Goal: Information Seeking & Learning: Learn about a topic

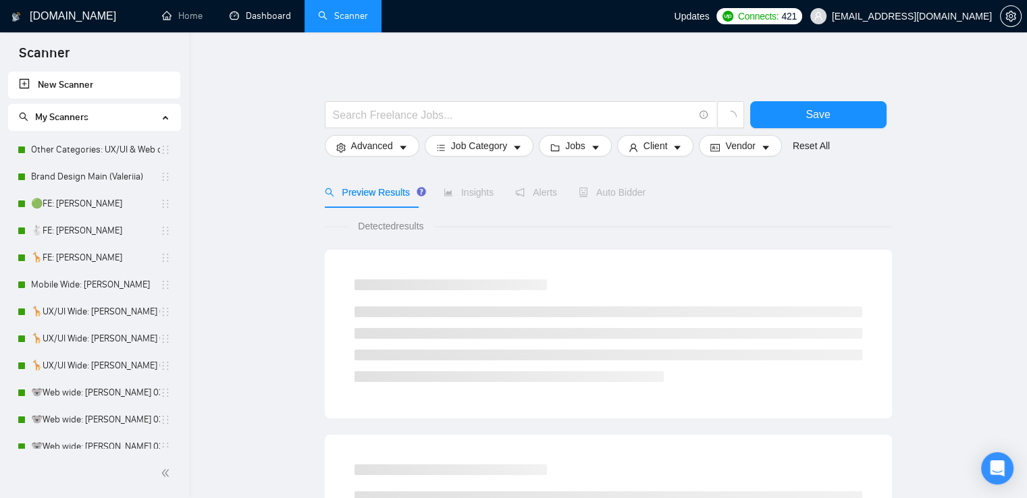
click at [246, 13] on link "Dashboard" at bounding box center [260, 15] width 61 height 11
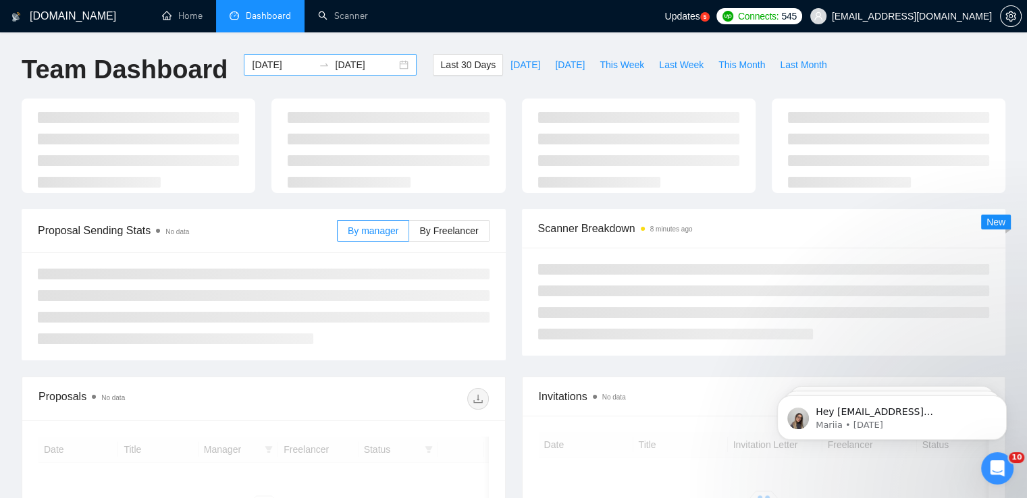
click at [393, 65] on div "[DATE] [DATE]" at bounding box center [330, 65] width 173 height 22
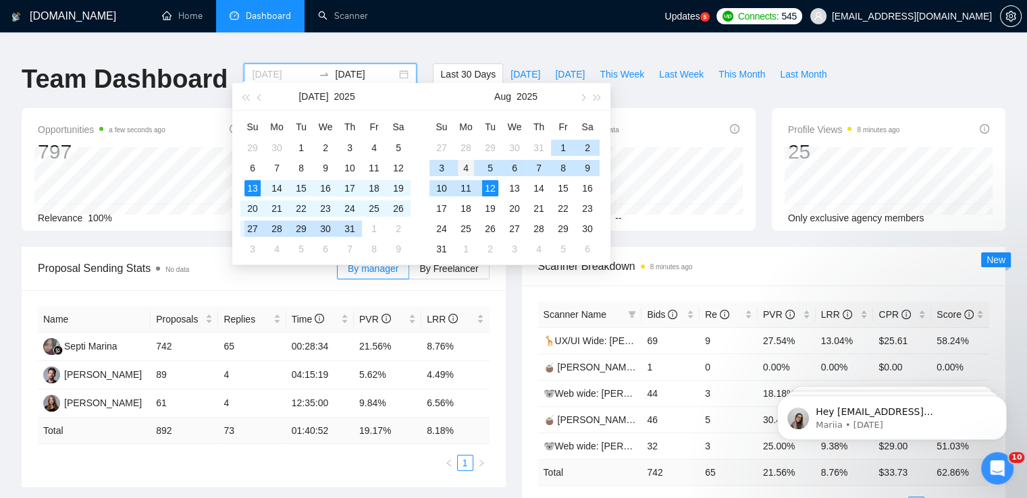
type input "[DATE]"
click at [468, 168] on div "4" at bounding box center [466, 168] width 16 height 16
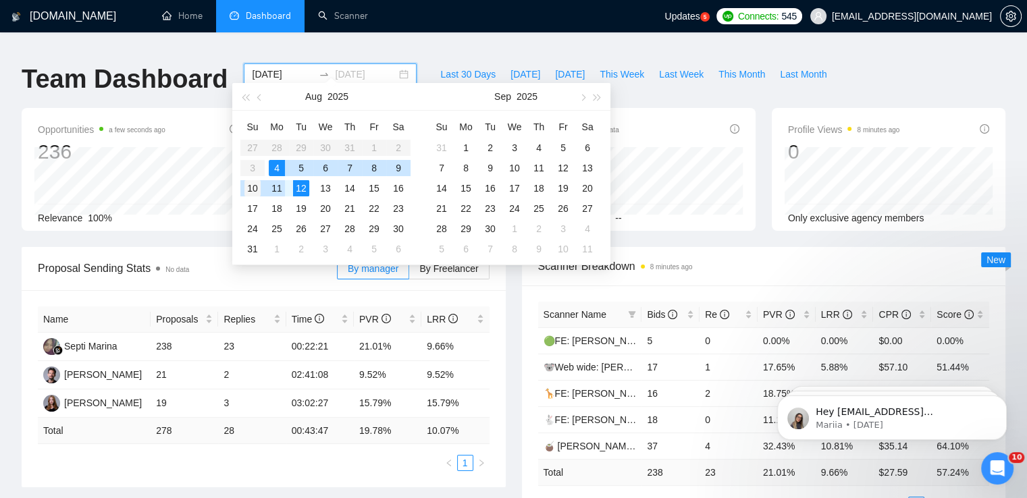
type input "[DATE]"
click at [251, 187] on div "10" at bounding box center [252, 188] width 16 height 16
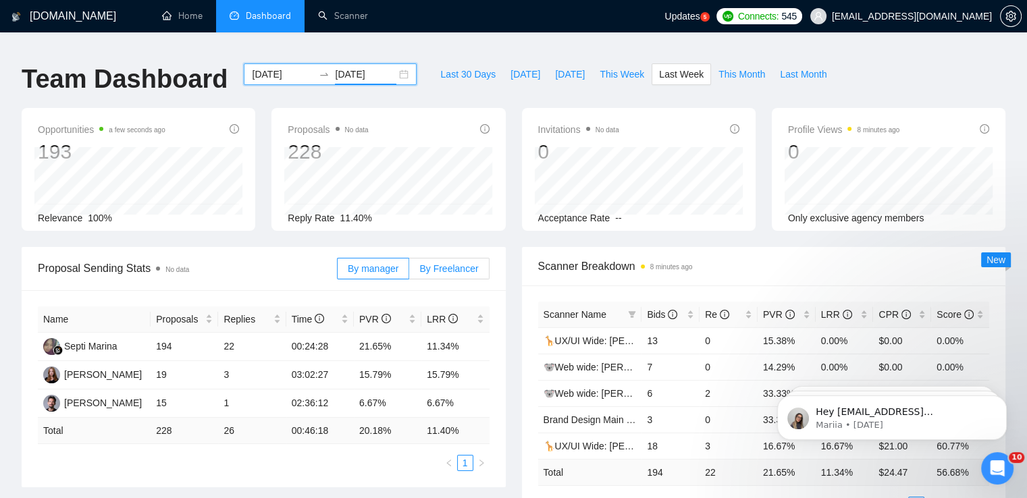
click at [452, 263] on span "By Freelancer" at bounding box center [448, 268] width 59 height 11
click at [409, 272] on input "By Freelancer" at bounding box center [409, 272] width 0 height 0
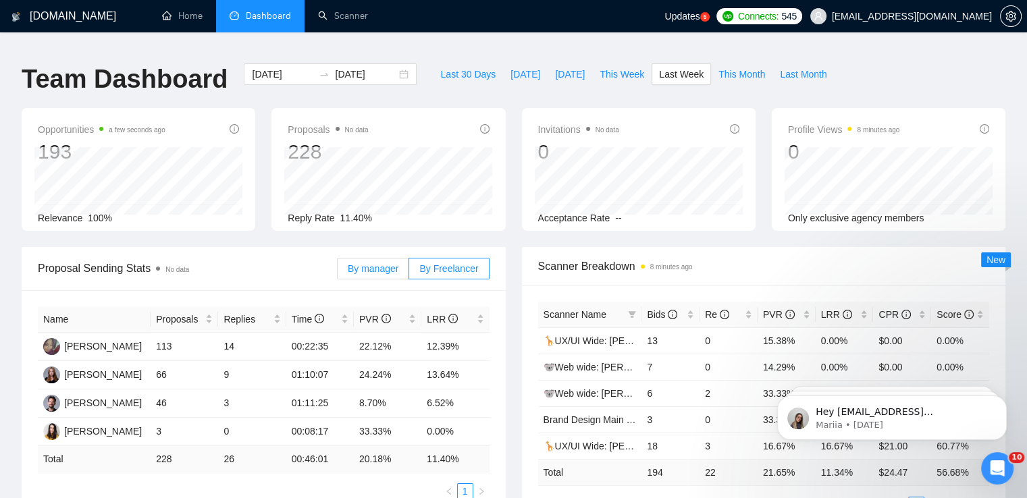
click at [379, 263] on span "By manager" at bounding box center [373, 268] width 51 height 11
click at [338, 272] on input "By manager" at bounding box center [338, 272] width 0 height 0
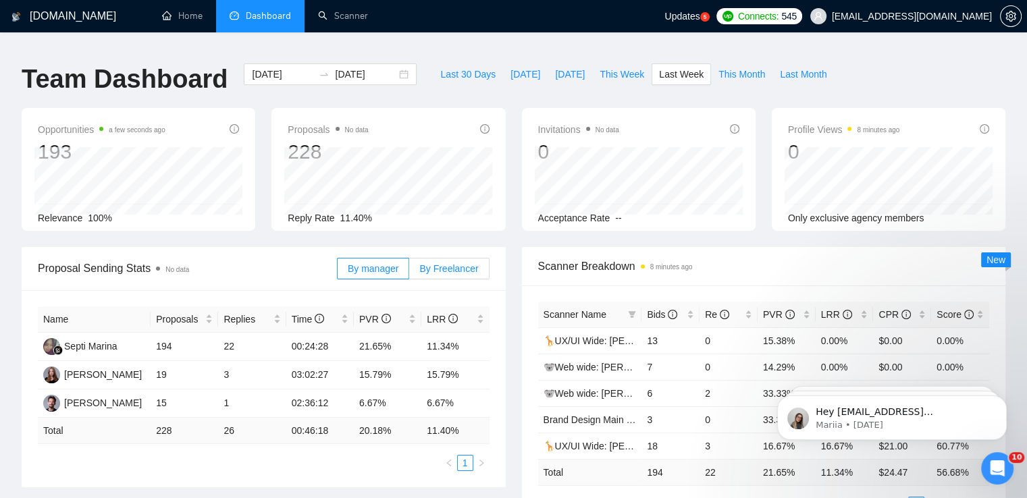
click at [440, 263] on span "By Freelancer" at bounding box center [448, 268] width 59 height 11
click at [409, 272] on input "By Freelancer" at bounding box center [409, 272] width 0 height 0
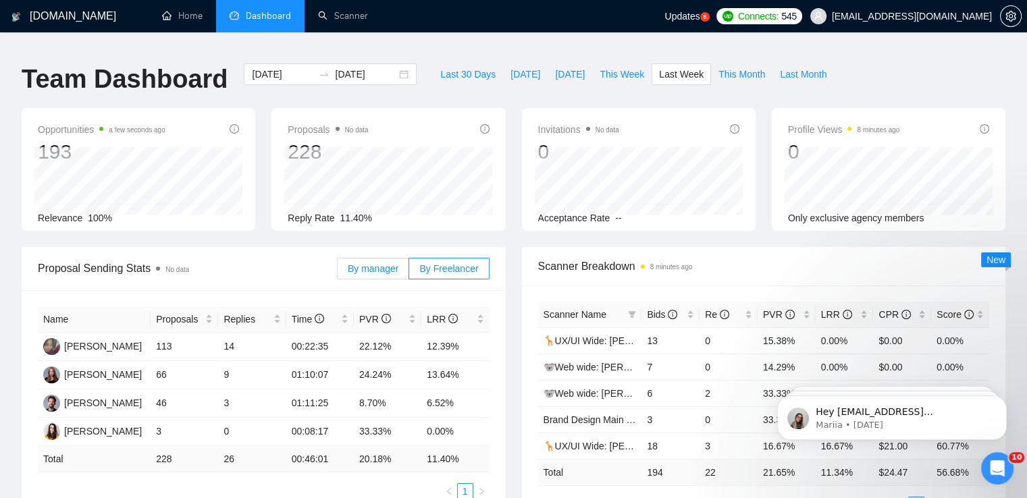
click at [362, 263] on span "By manager" at bounding box center [373, 268] width 51 height 11
click at [338, 272] on input "By manager" at bounding box center [338, 272] width 0 height 0
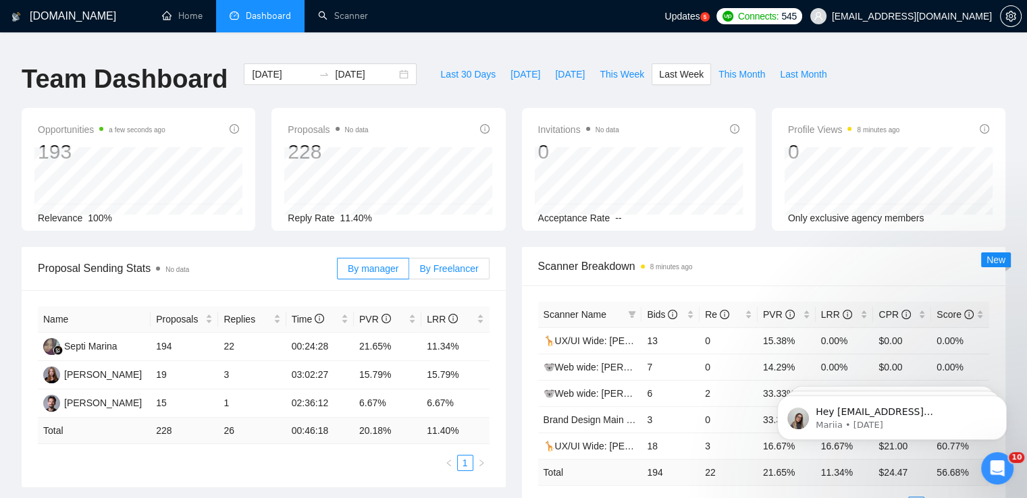
click at [446, 263] on span "By Freelancer" at bounding box center [448, 268] width 59 height 11
click at [409, 272] on input "By Freelancer" at bounding box center [409, 272] width 0 height 0
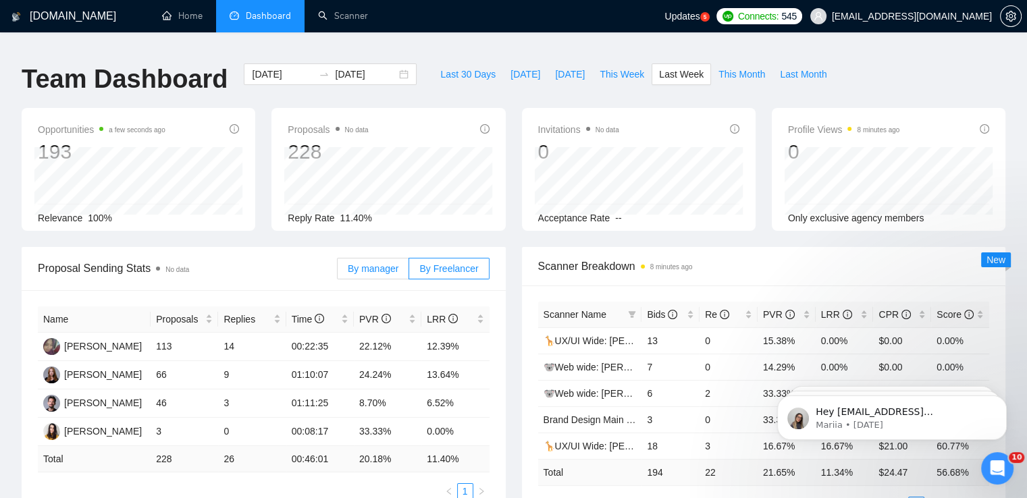
click at [386, 263] on span "By manager" at bounding box center [373, 268] width 51 height 11
click at [338, 272] on input "By manager" at bounding box center [338, 272] width 0 height 0
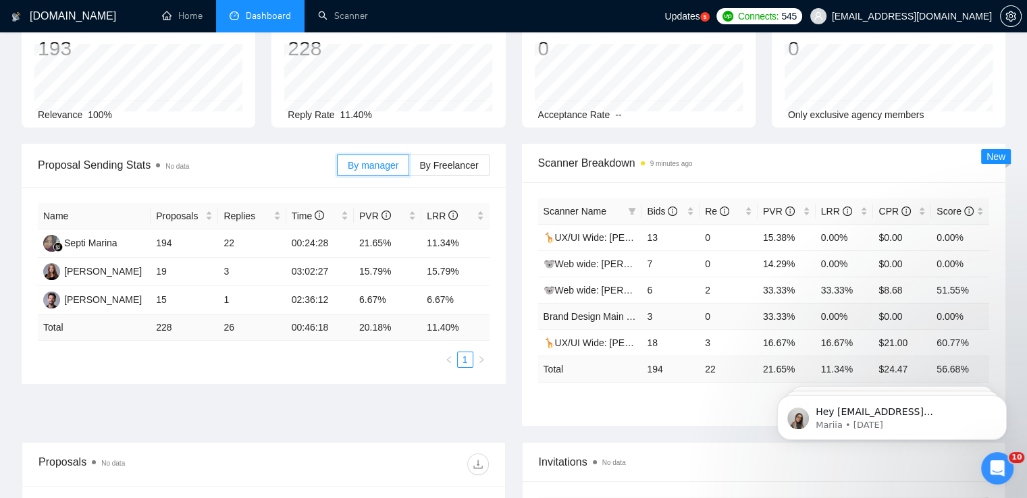
scroll to position [135, 0]
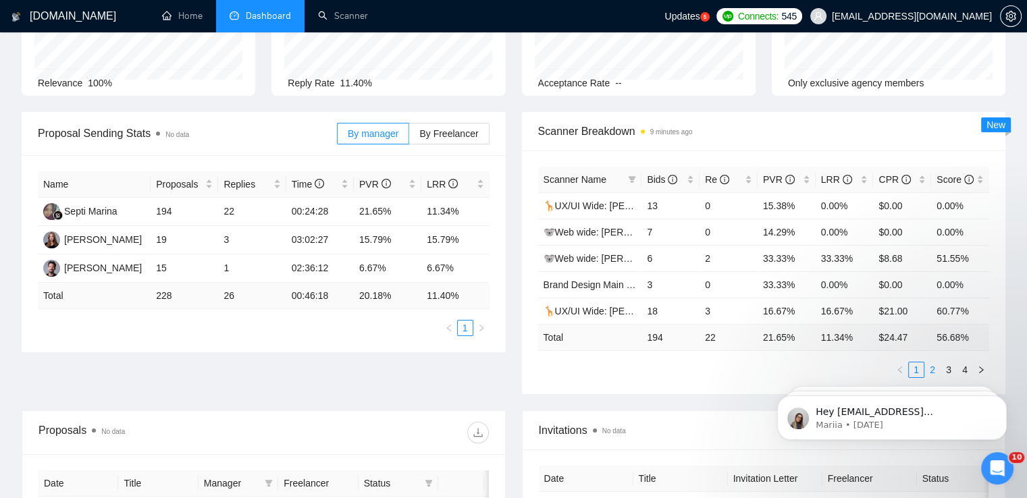
click at [936, 362] on link "2" at bounding box center [932, 369] width 15 height 15
click at [945, 362] on link "3" at bounding box center [948, 369] width 15 height 15
click at [967, 362] on link "4" at bounding box center [964, 369] width 15 height 15
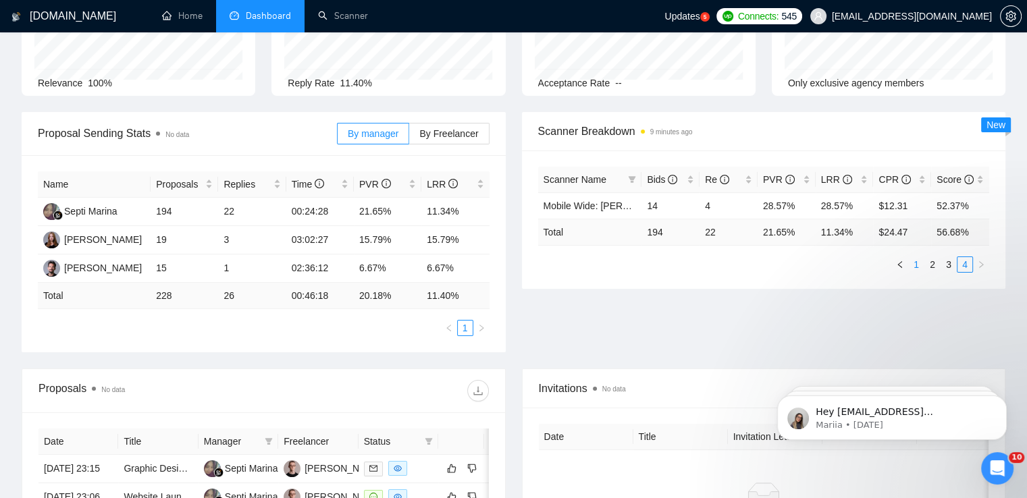
click at [917, 257] on link "1" at bounding box center [916, 264] width 15 height 15
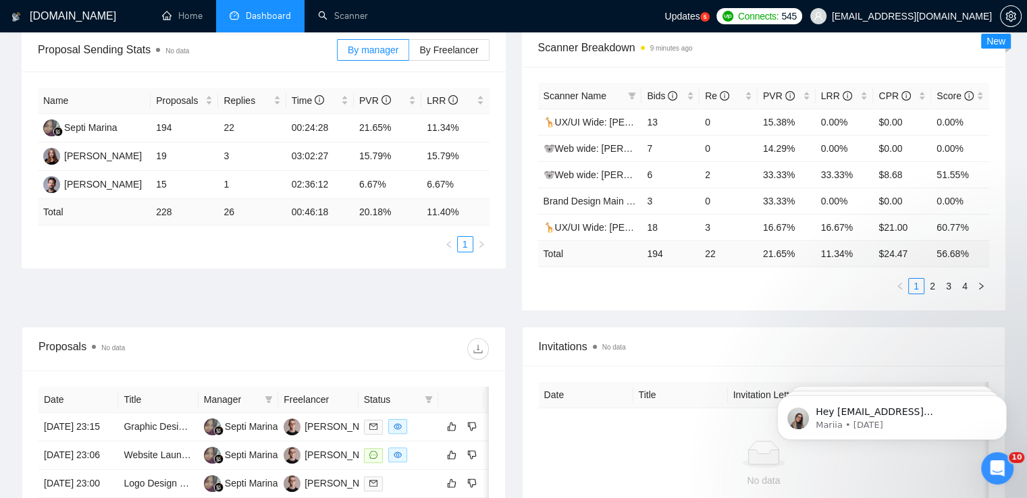
scroll to position [203, 0]
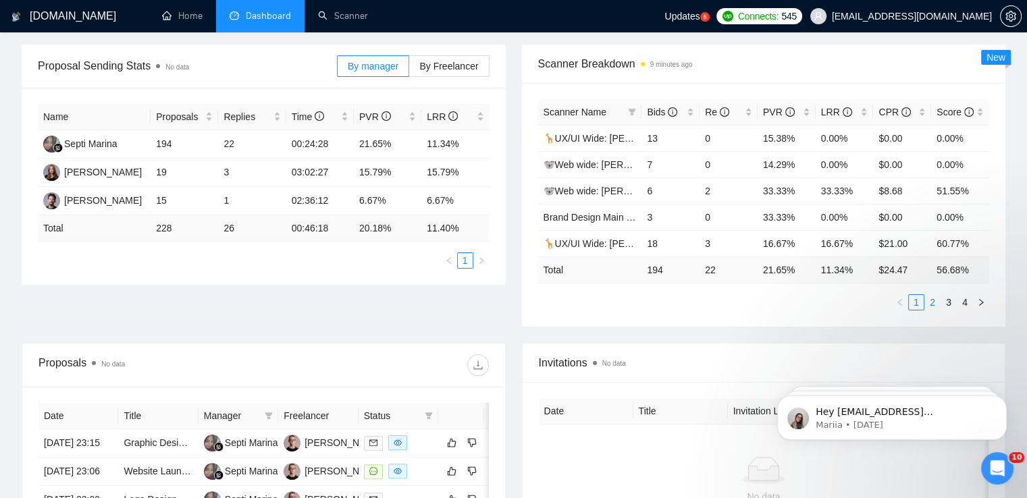
click at [932, 295] on link "2" at bounding box center [932, 302] width 15 height 15
click at [945, 295] on link "3" at bounding box center [948, 302] width 15 height 15
click at [964, 295] on link "4" at bounding box center [964, 302] width 15 height 15
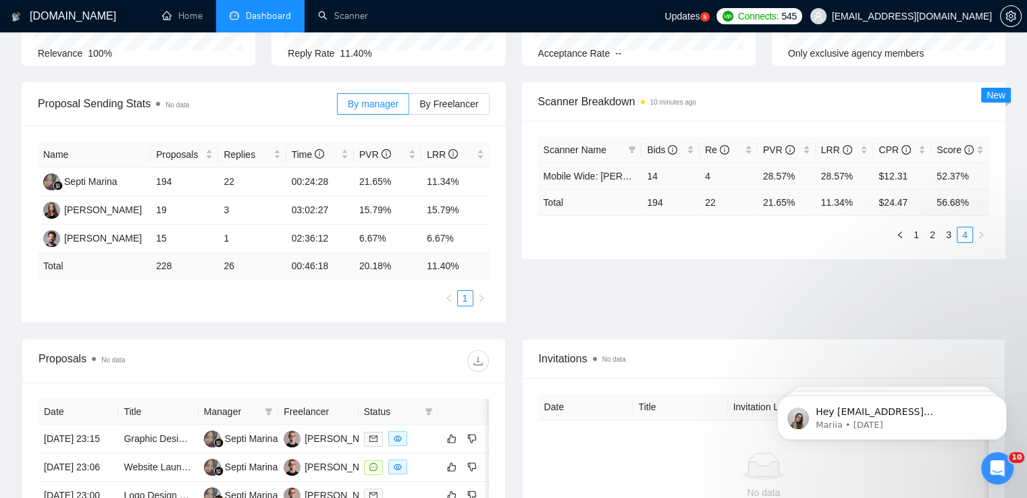
scroll to position [135, 0]
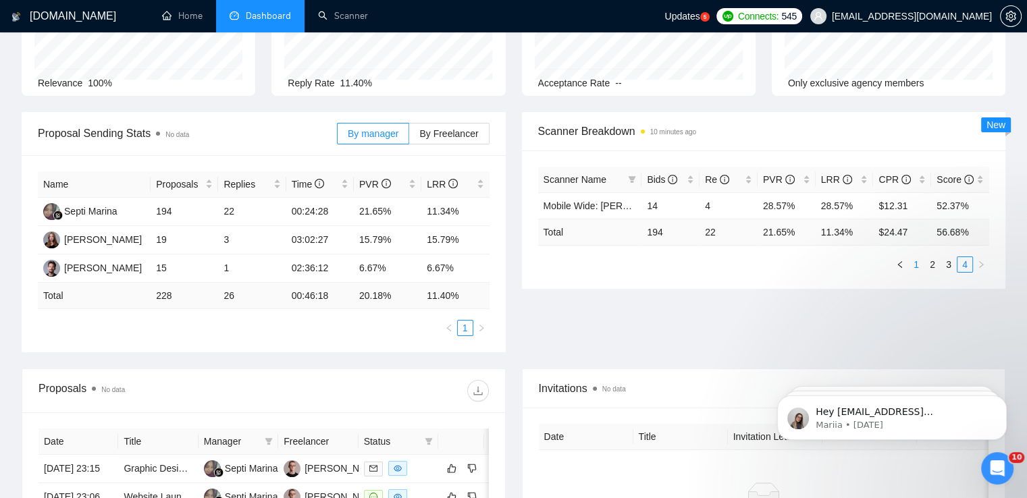
click at [915, 257] on link "1" at bounding box center [916, 264] width 15 height 15
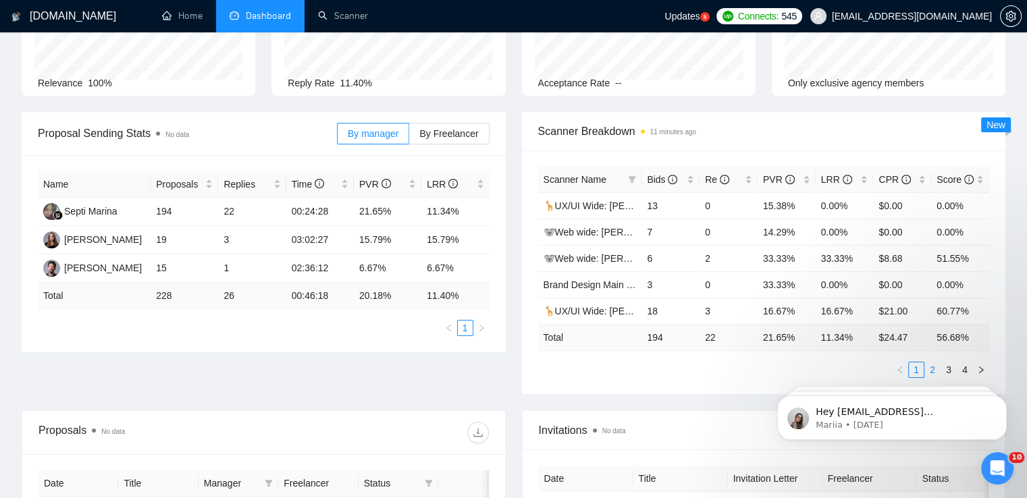
click at [930, 362] on link "2" at bounding box center [932, 369] width 15 height 15
click at [99, 234] on div "[PERSON_NAME]" at bounding box center [103, 239] width 78 height 15
